Goal: Information Seeking & Learning: Learn about a topic

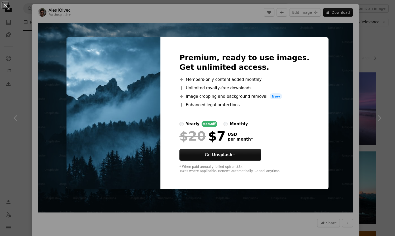
click at [117, 118] on img at bounding box center [114, 113] width 94 height 152
click at [0, 105] on div "An X shape Premium, ready to use images. Get unlimited access. A plus sign Memb…" at bounding box center [197, 118] width 395 height 236
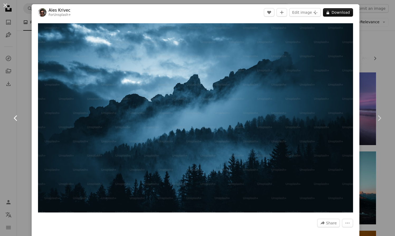
click at [10, 103] on link "Chevron left" at bounding box center [16, 118] width 32 height 51
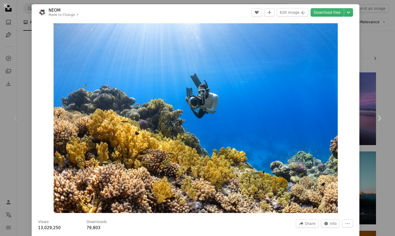
click at [22, 72] on div "An X shape Chevron left Chevron right NEOM Made to Change ↗ A heart A plus sign…" at bounding box center [197, 118] width 395 height 236
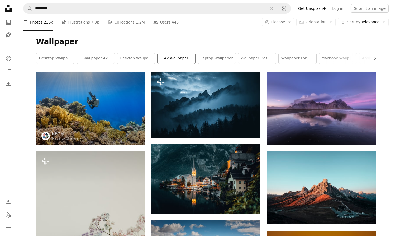
click at [176, 56] on link "4k wallpaper" at bounding box center [177, 58] width 38 height 11
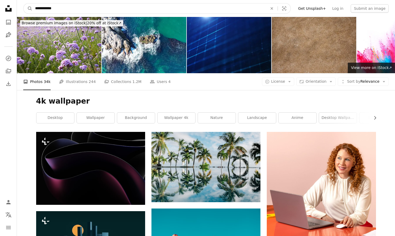
click at [91, 10] on input "**********" at bounding box center [149, 8] width 234 height 10
type input "*"
type input "**********"
click at [28, 8] on button "A magnifying glass" at bounding box center [28, 8] width 9 height 10
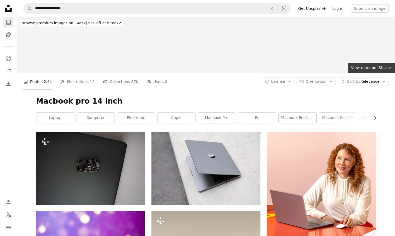
click at [11, 23] on icon "A photo" at bounding box center [8, 22] width 6 height 6
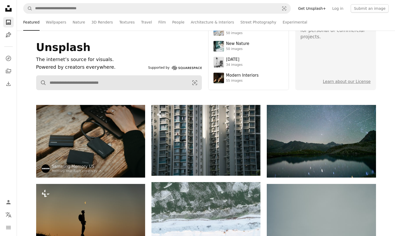
scroll to position [43, 0]
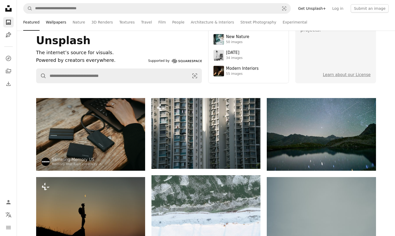
click at [58, 22] on link "Wallpapers" at bounding box center [56, 22] width 20 height 17
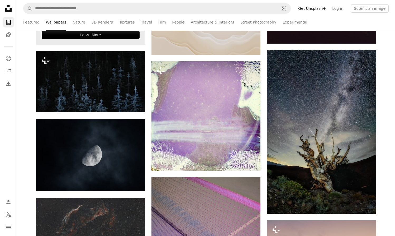
scroll to position [239, 0]
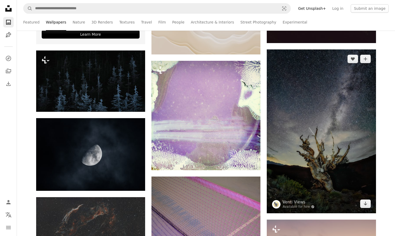
click at [321, 77] on img at bounding box center [321, 131] width 109 height 164
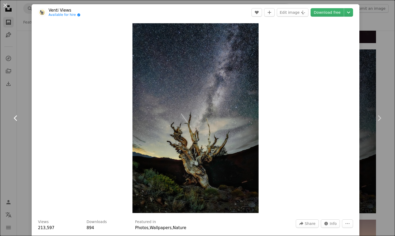
click at [11, 132] on link "Chevron left" at bounding box center [16, 118] width 32 height 51
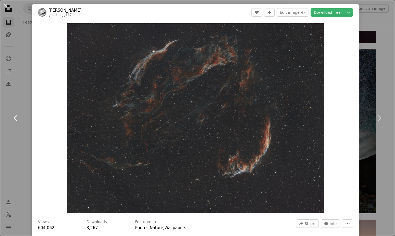
click at [16, 117] on icon "Chevron left" at bounding box center [16, 118] width 8 height 8
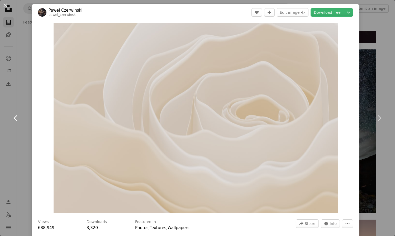
click at [18, 97] on link "Chevron left" at bounding box center [16, 118] width 32 height 51
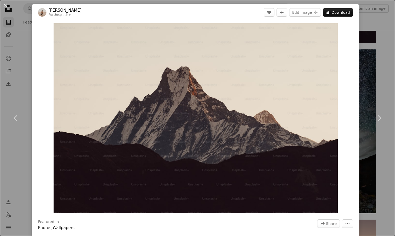
scroll to position [2, 0]
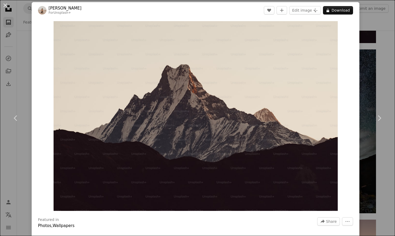
click at [12, 83] on div "An X shape Chevron left Chevron right [PERSON_NAME] For Unsplash+ A heart A plu…" at bounding box center [197, 118] width 395 height 236
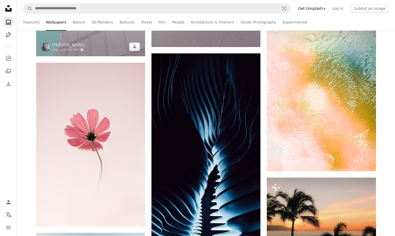
scroll to position [705, 0]
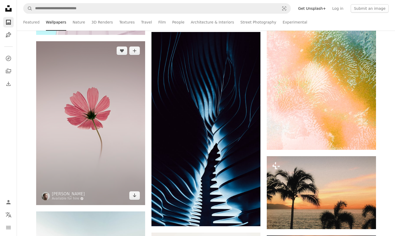
click at [137, 93] on img at bounding box center [90, 123] width 109 height 164
